Goal: Navigation & Orientation: Go to known website

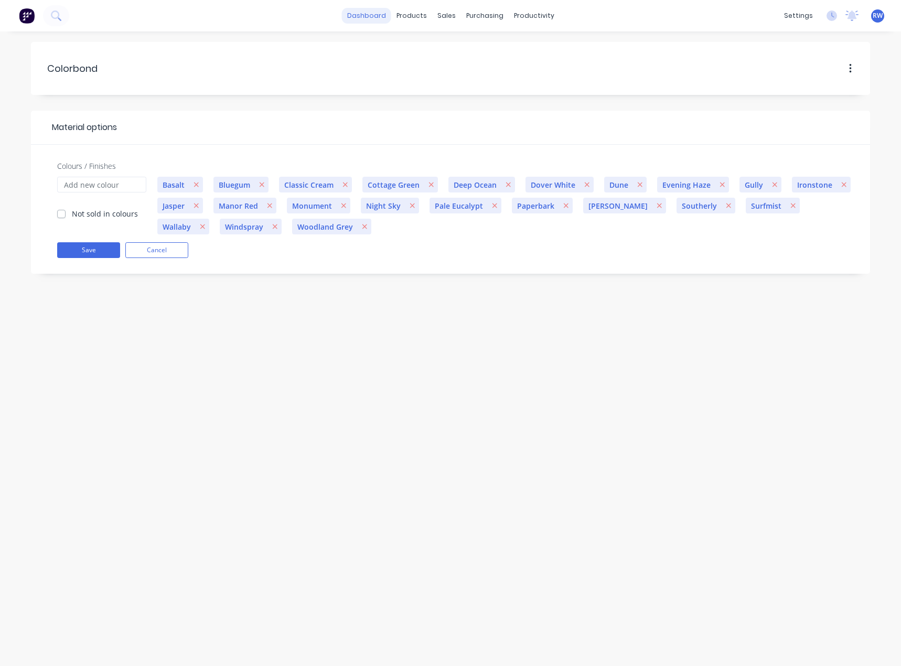
click at [373, 18] on link "dashboard" at bounding box center [366, 16] width 49 height 16
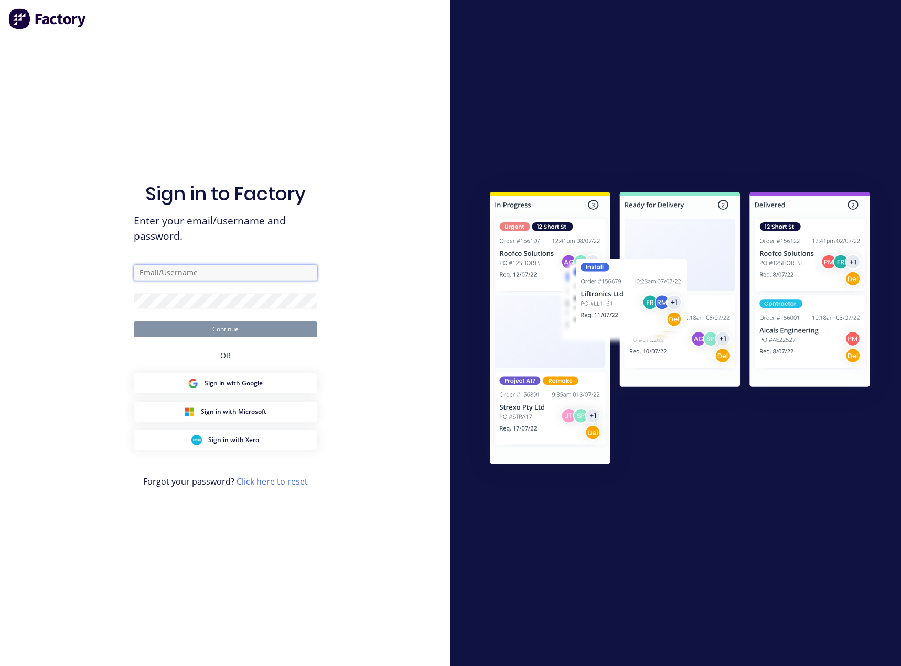
type input "[EMAIL_ADDRESS][DOMAIN_NAME]"
click at [269, 330] on button "Continue" at bounding box center [225, 329] width 183 height 16
